Goal: Navigation & Orientation: Find specific page/section

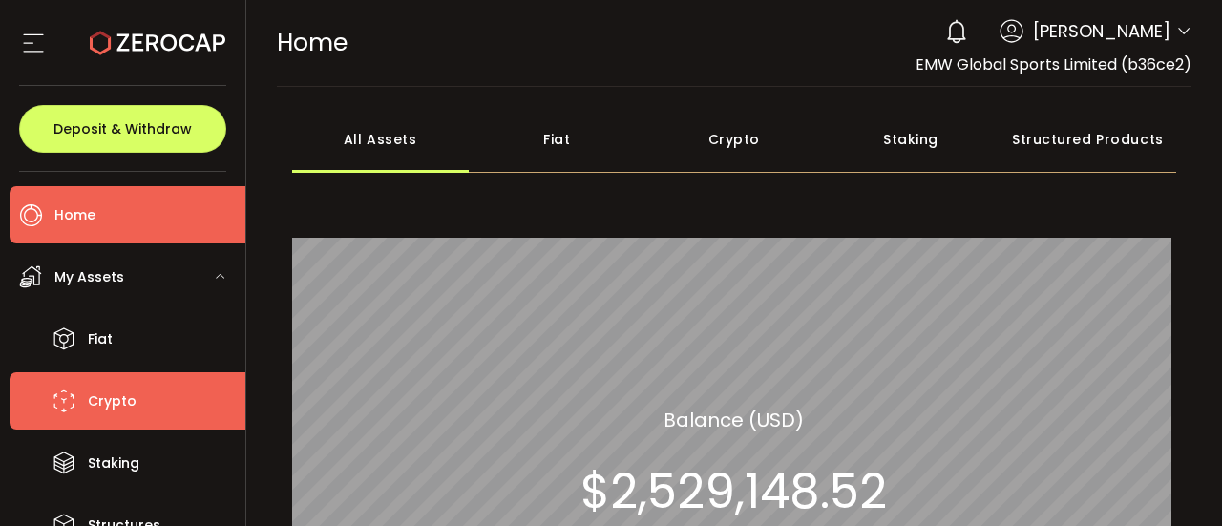
click at [124, 406] on span "Crypto" at bounding box center [112, 402] width 49 height 28
click at [123, 406] on span "Crypto" at bounding box center [112, 402] width 49 height 28
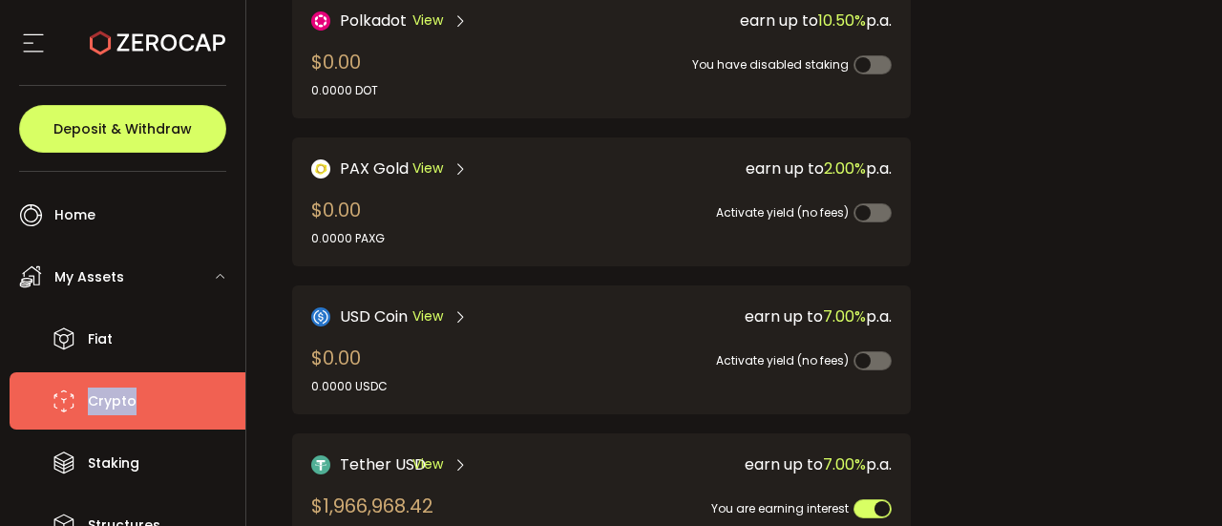
scroll to position [898, 0]
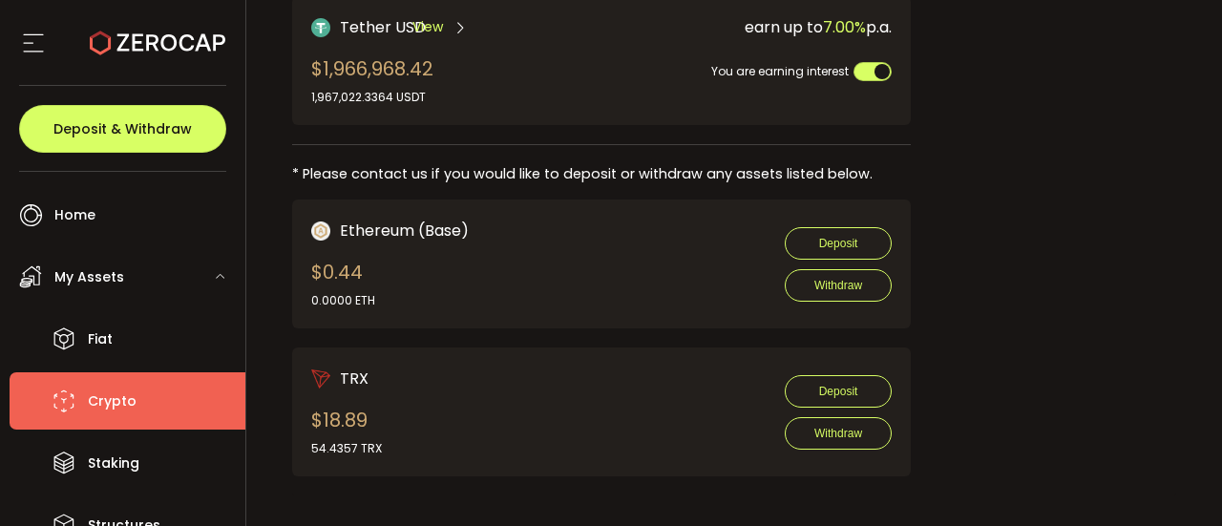
click at [446, 19] on div "View" at bounding box center [439, 27] width 55 height 24
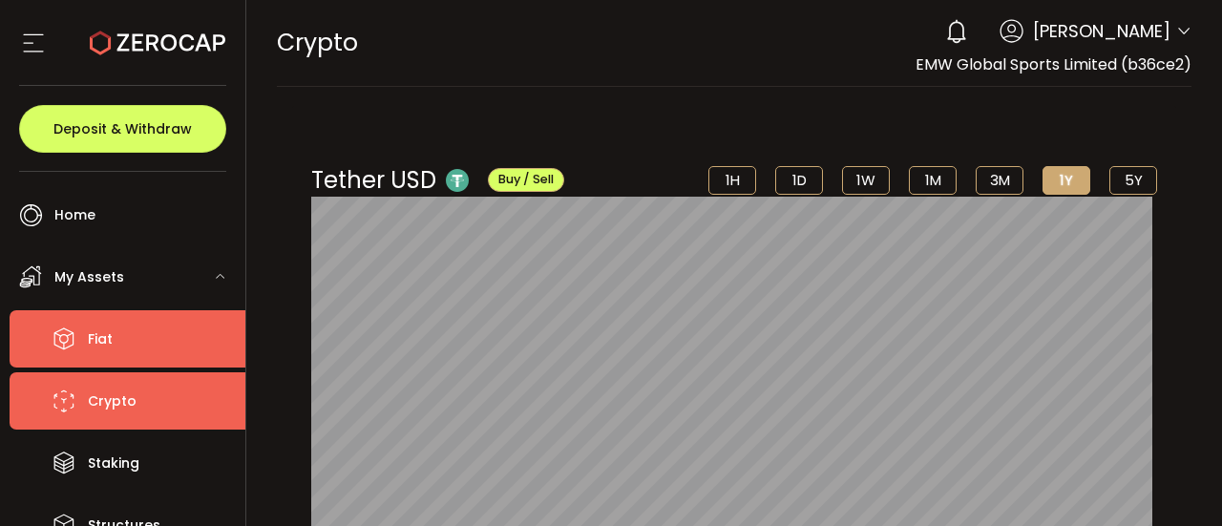
click at [108, 337] on span "Fiat" at bounding box center [100, 340] width 25 height 28
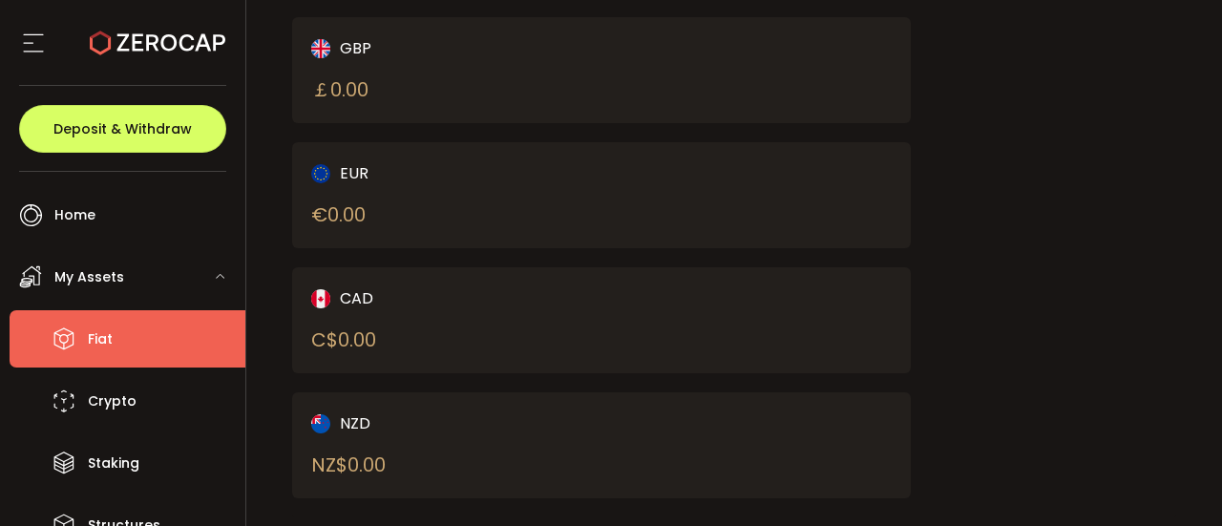
scroll to position [410, 0]
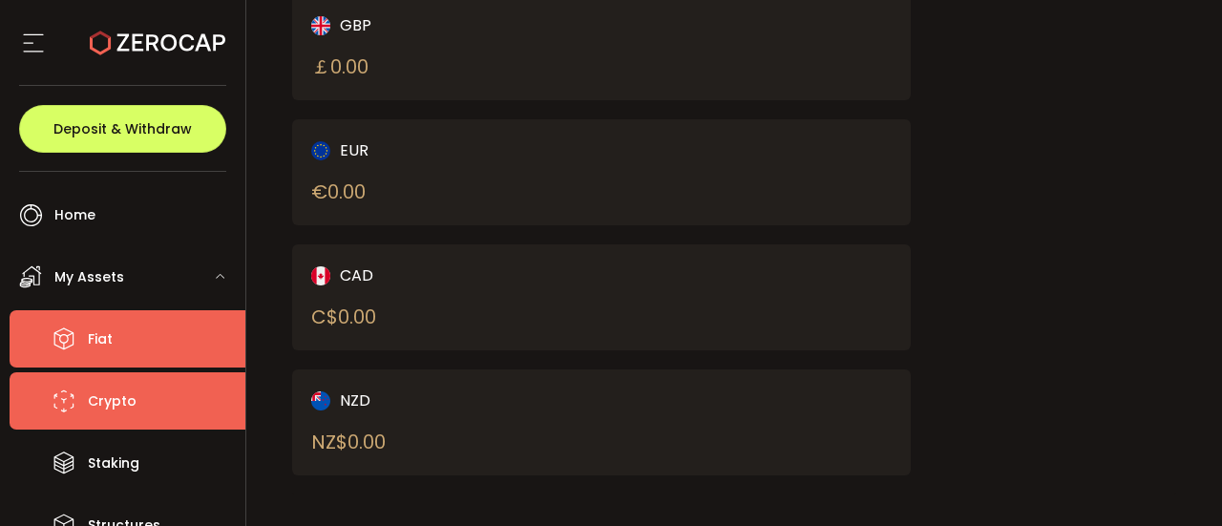
click at [91, 405] on span "Crypto" at bounding box center [112, 402] width 49 height 28
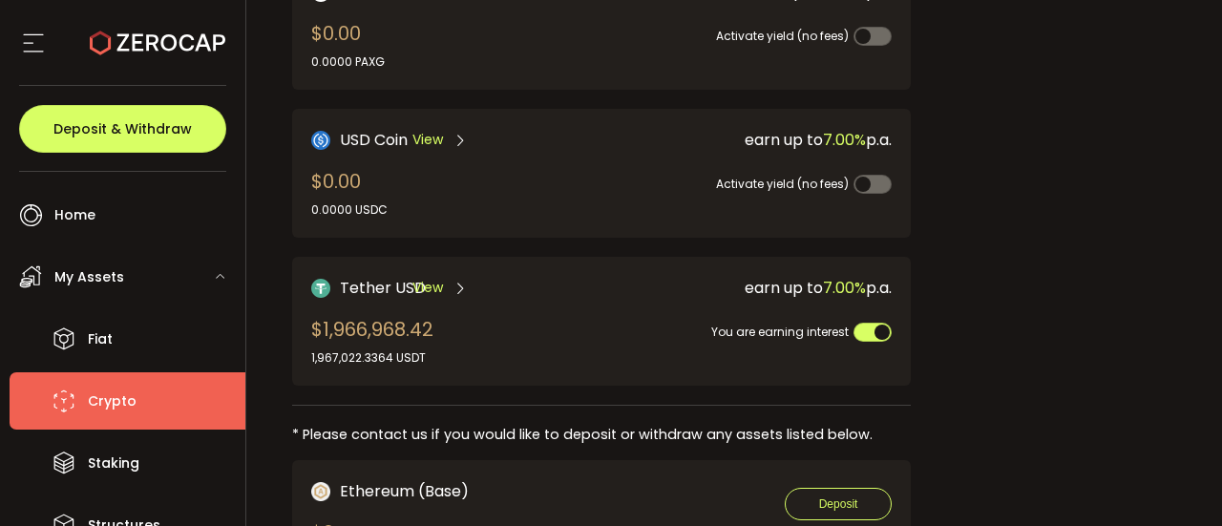
scroll to position [641, 0]
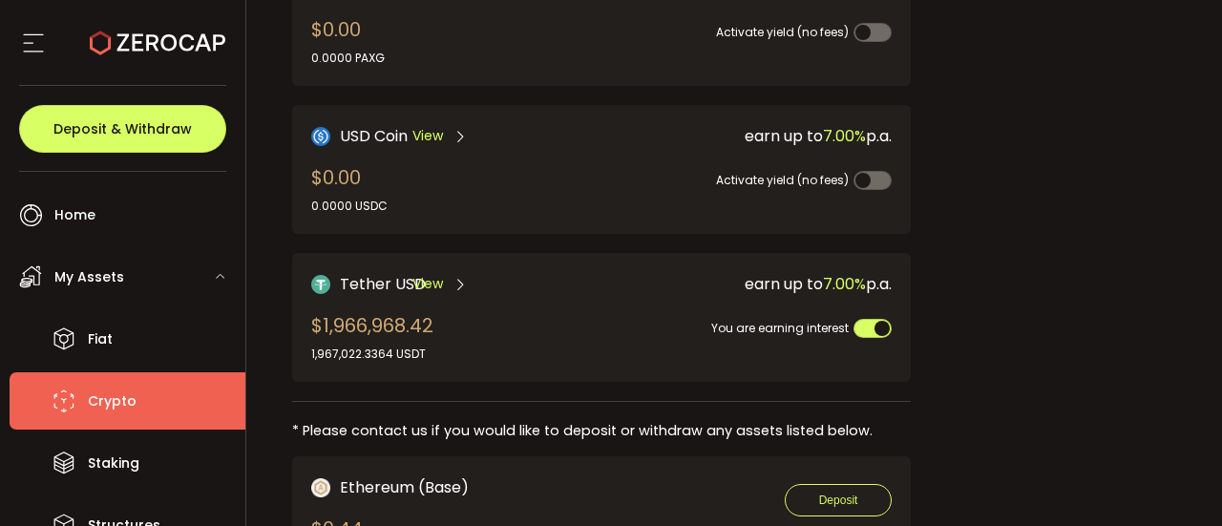
click at [428, 274] on span "View" at bounding box center [427, 284] width 31 height 20
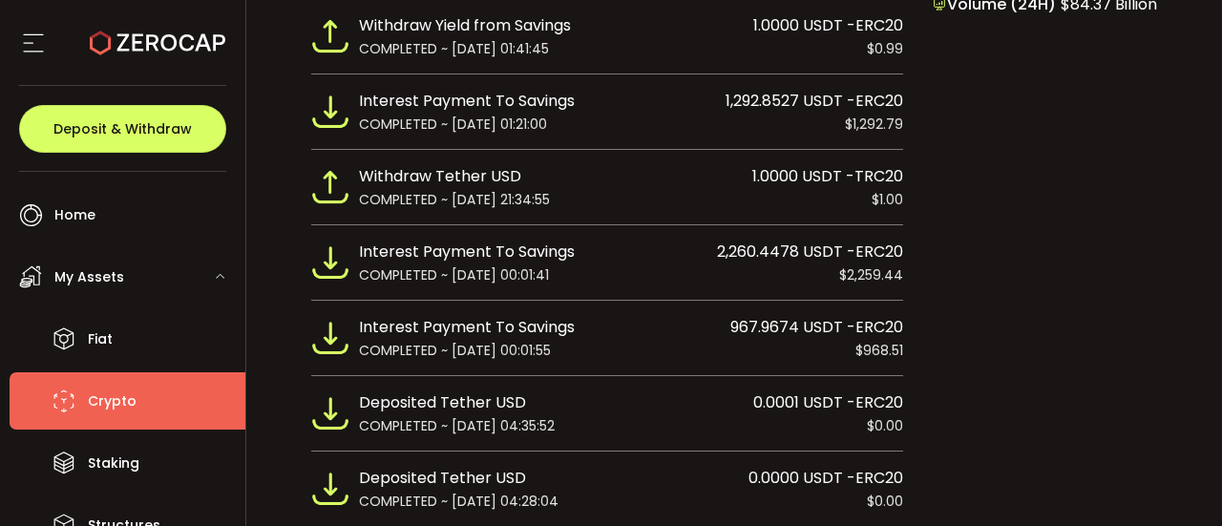
scroll to position [920, 0]
